Goal: Find contact information: Find contact information

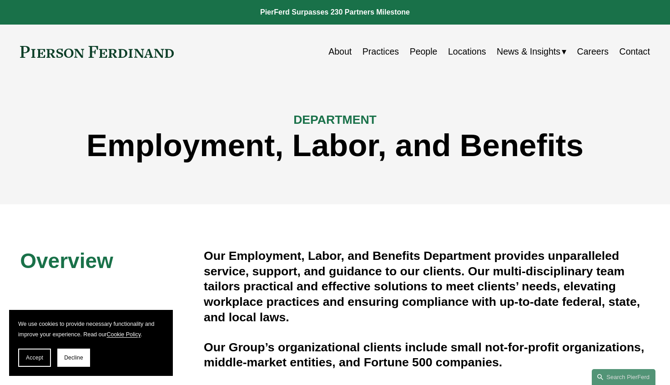
click at [463, 51] on link "Locations" at bounding box center [467, 52] width 38 height 18
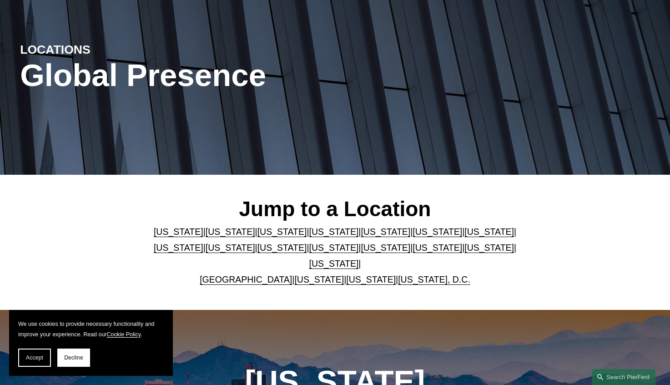
scroll to position [84, 0]
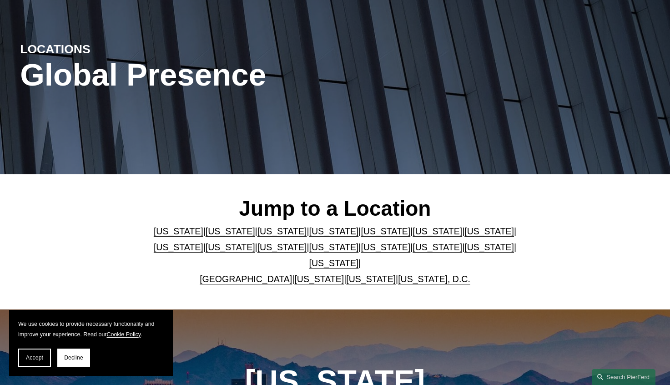
click at [239, 274] on link "[GEOGRAPHIC_DATA]" at bounding box center [246, 279] width 92 height 10
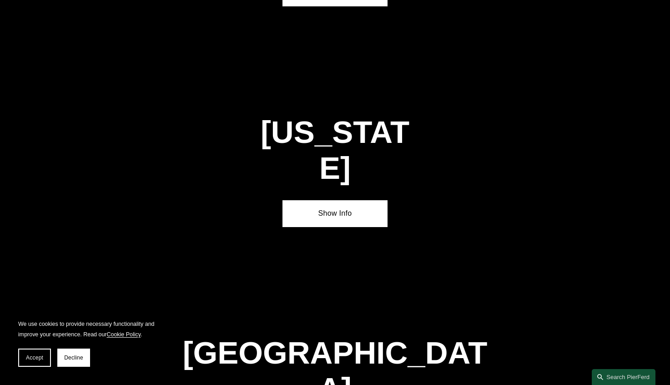
scroll to position [3258, 0]
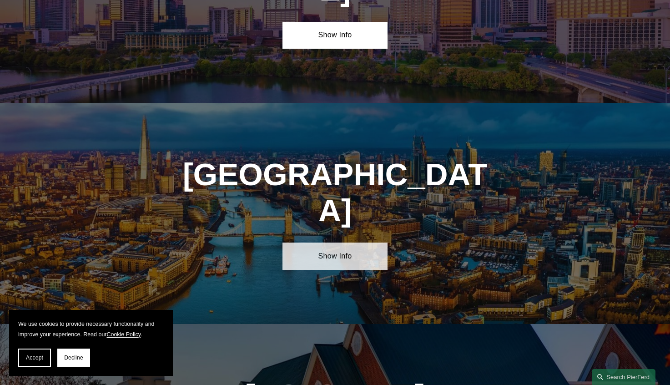
click at [330, 242] on link "Show Info" at bounding box center [334, 255] width 105 height 27
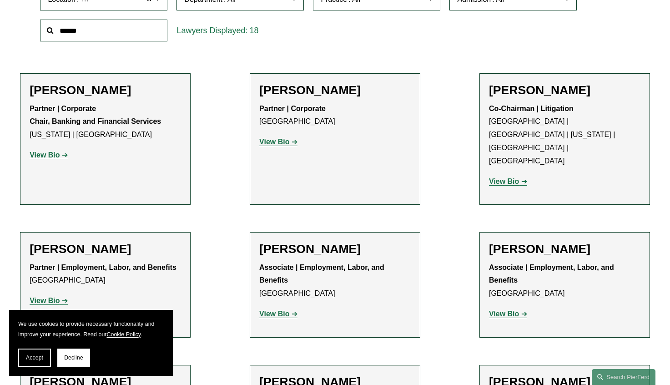
scroll to position [352, 0]
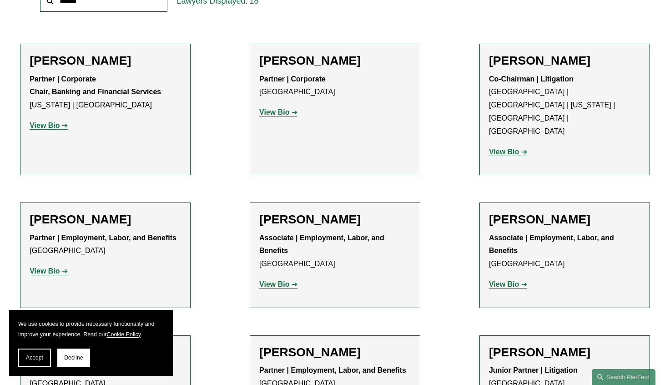
click at [54, 267] on strong "View Bio" at bounding box center [45, 271] width 30 height 8
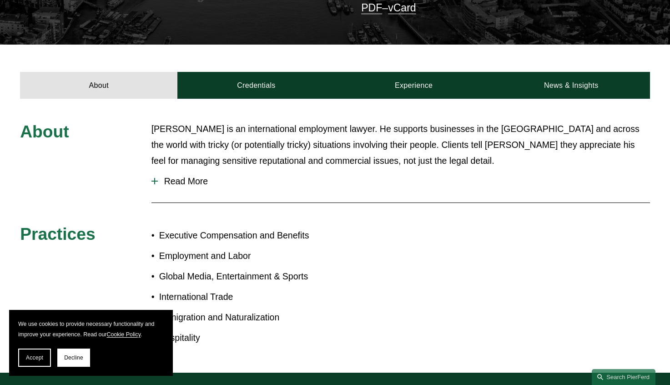
scroll to position [271, 0]
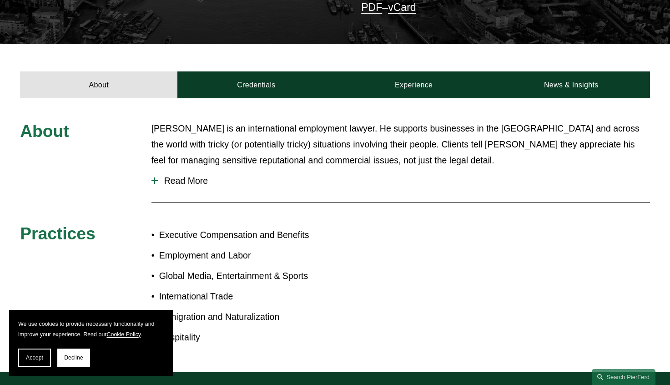
click at [190, 176] on span "Read More" at bounding box center [404, 181] width 492 height 10
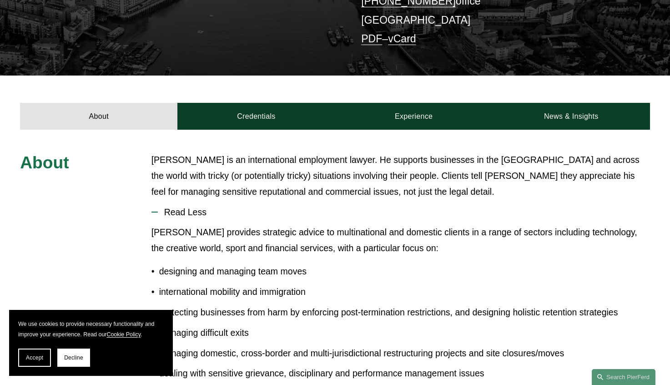
scroll to position [240, 0]
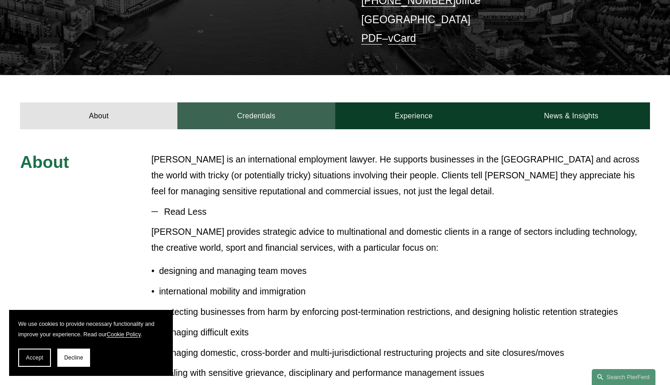
click at [268, 108] on link "Credentials" at bounding box center [255, 115] width 157 height 27
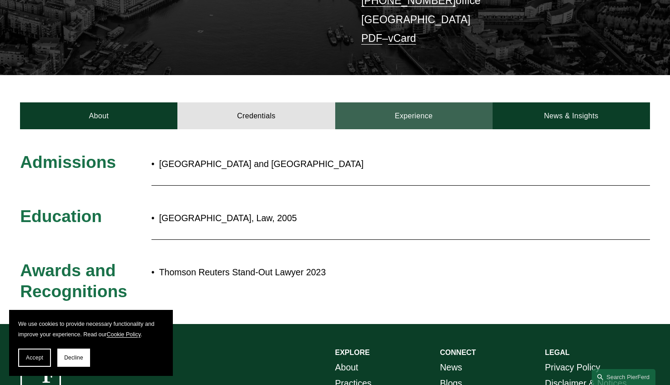
click at [419, 107] on link "Experience" at bounding box center [413, 115] width 157 height 27
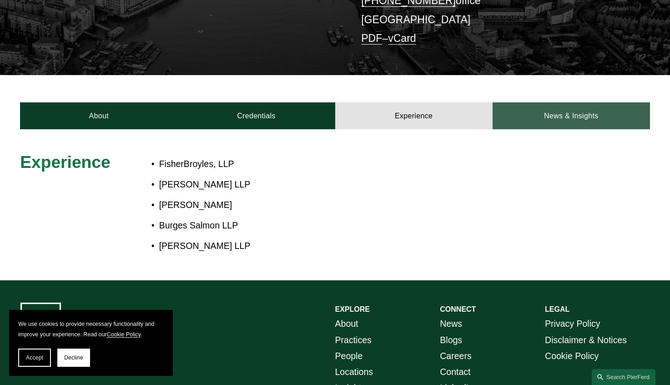
click at [589, 105] on link "News & Insights" at bounding box center [571, 115] width 157 height 27
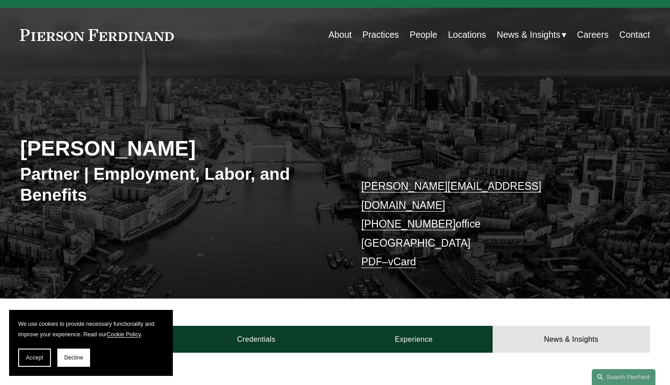
scroll to position [13, 0]
